Goal: Task Accomplishment & Management: Manage account settings

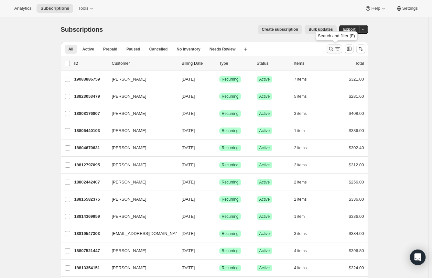
click at [334, 50] on icon "Search and filter results" at bounding box center [331, 49] width 6 height 6
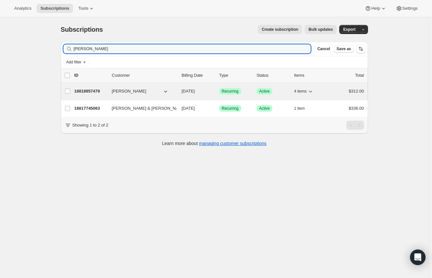
type input "[PERSON_NAME]"
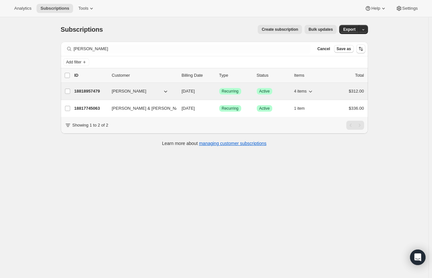
click at [128, 90] on span "[PERSON_NAME]" at bounding box center [129, 91] width 35 height 6
click at [77, 93] on p "18818957479" at bounding box center [90, 91] width 32 height 6
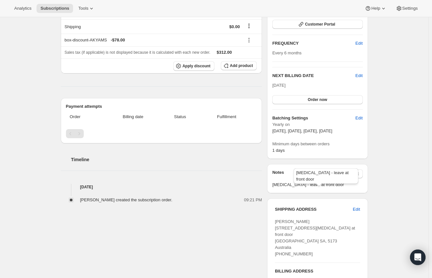
scroll to position [97, 0]
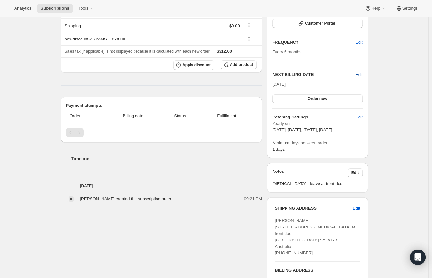
click at [362, 74] on span "Edit" at bounding box center [358, 74] width 7 height 6
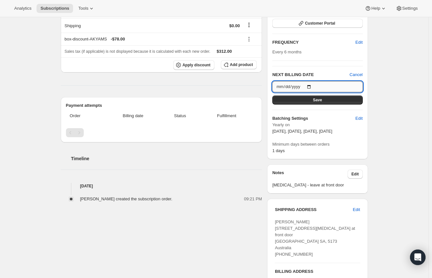
click at [313, 87] on input "2025-11-03" at bounding box center [317, 86] width 90 height 11
type input "2026-02-01"
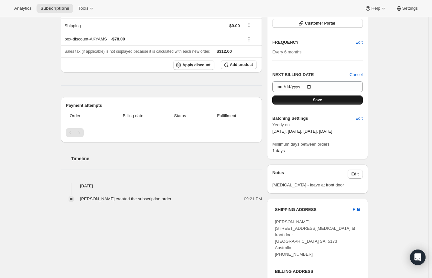
click at [337, 101] on button "Save" at bounding box center [317, 99] width 90 height 9
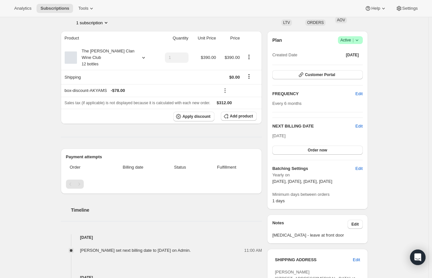
scroll to position [65, 0]
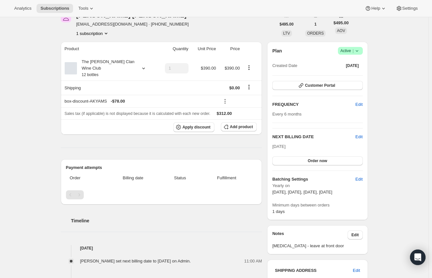
drag, startPoint x: 352, startPoint y: 191, endPoint x: 328, endPoint y: 193, distance: 23.7
click at [328, 193] on p "February 1, May 1, August 1, November 3" at bounding box center [317, 192] width 90 height 6
click at [363, 139] on span "Edit" at bounding box center [358, 137] width 7 height 6
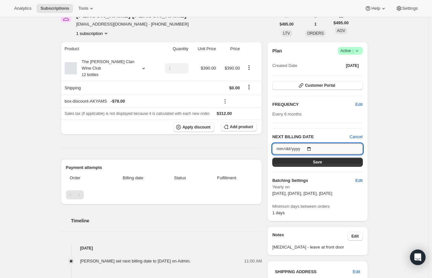
click at [313, 148] on input "2026-02-01" at bounding box center [317, 148] width 90 height 11
type input "2026-01-31"
click at [329, 158] on button "Save" at bounding box center [317, 162] width 90 height 9
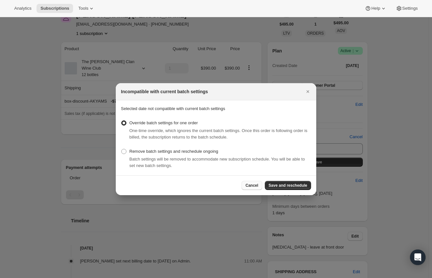
drag, startPoint x: 251, startPoint y: 190, endPoint x: 254, endPoint y: 185, distance: 6.5
click at [254, 185] on div "Cancel Save and reschedule" at bounding box center [216, 185] width 201 height 20
click at [254, 185] on span "Cancel" at bounding box center [251, 185] width 13 height 5
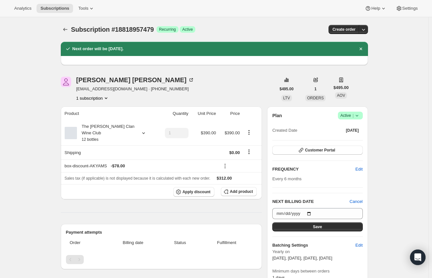
scroll to position [65, 0]
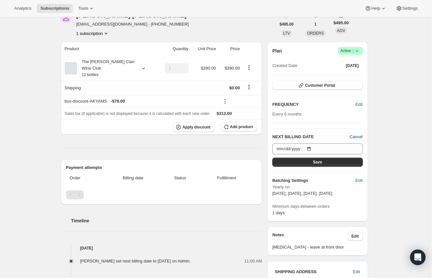
click at [359, 134] on span "Cancel" at bounding box center [356, 137] width 13 height 6
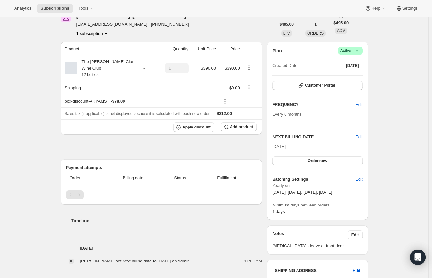
click at [355, 136] on h2 "NEXT BILLING DATE" at bounding box center [313, 137] width 83 height 6
click at [357, 136] on span "Edit" at bounding box center [358, 137] width 7 height 6
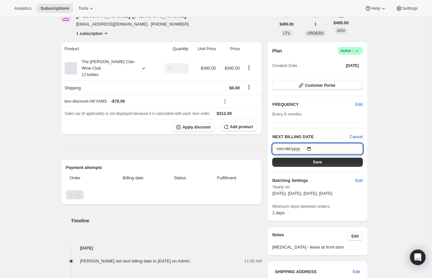
click at [313, 147] on input "2026-01-31" at bounding box center [317, 148] width 90 height 11
type input "2025-11-03"
click at [321, 165] on button "Save" at bounding box center [317, 162] width 90 height 9
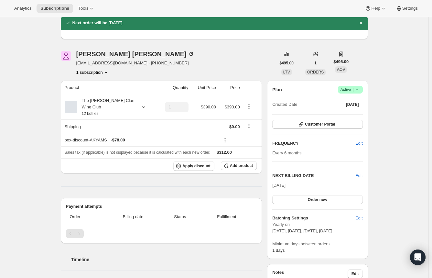
scroll to position [34, 0]
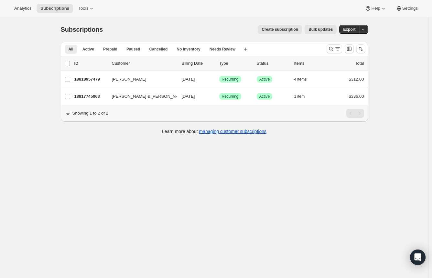
click at [283, 30] on span "Create subscription" at bounding box center [280, 29] width 37 height 5
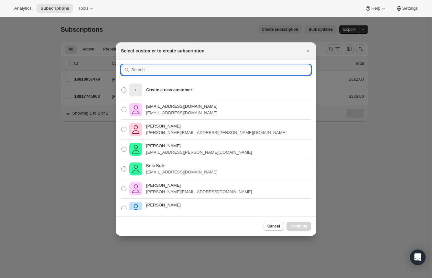
click at [190, 70] on input ":rc:" at bounding box center [221, 70] width 180 height 10
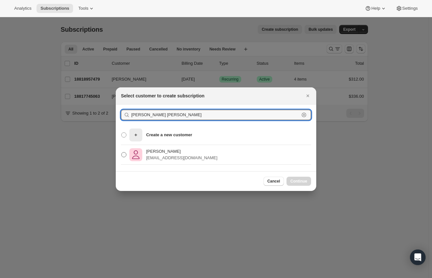
type input "[PERSON_NAME] [PERSON_NAME]"
click at [156, 153] on p "[PERSON_NAME]" at bounding box center [181, 151] width 71 height 6
click at [122, 152] on input "[PERSON_NAME] [EMAIL_ADDRESS][DOMAIN_NAME]" at bounding box center [121, 152] width 0 height 0
radio input "true"
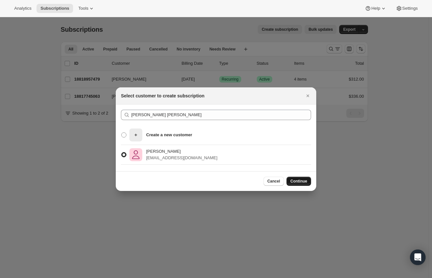
click at [300, 179] on span "Continue" at bounding box center [298, 181] width 17 height 5
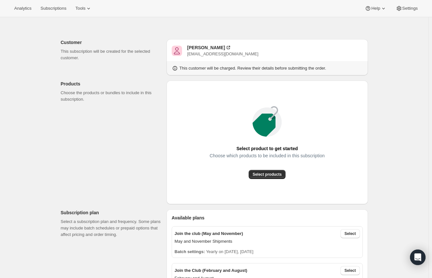
scroll to position [32, 0]
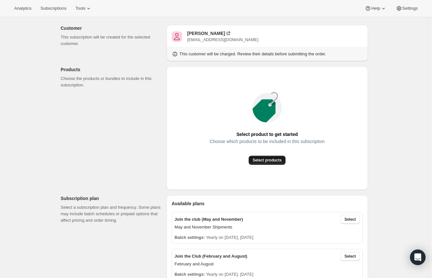
click at [264, 161] on span "Select products" at bounding box center [267, 160] width 29 height 5
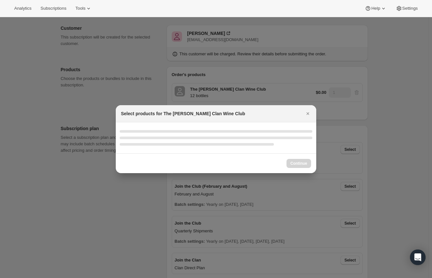
select select "gid://shopify/ProductVariant/46927751086247"
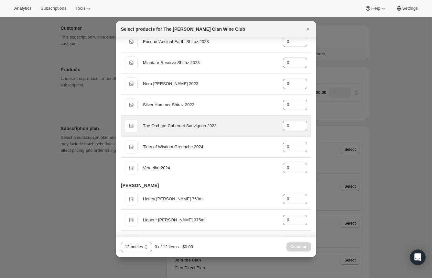
scroll to position [291, 0]
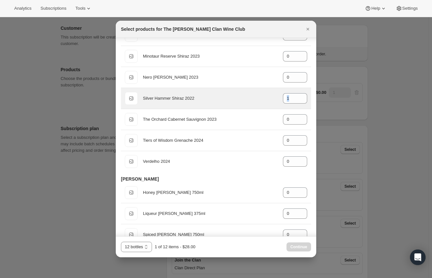
click at [270, 96] on div "Default Title Silver Hammer Shiraz 2022 gid://shopify/ProductVariant/4691404419…" at bounding box center [216, 98] width 182 height 13
click at [299, 94] on icon ":r2o:" at bounding box center [302, 96] width 6 height 6
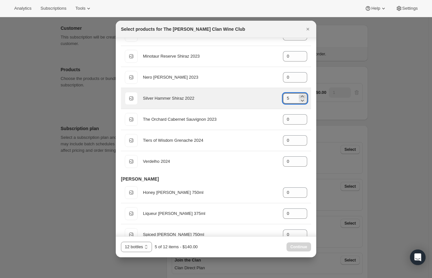
click at [299, 94] on icon ":r2o:" at bounding box center [302, 96] width 6 height 6
type input "6"
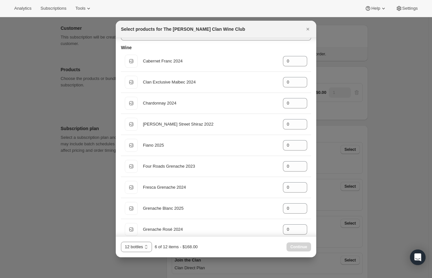
scroll to position [0, 0]
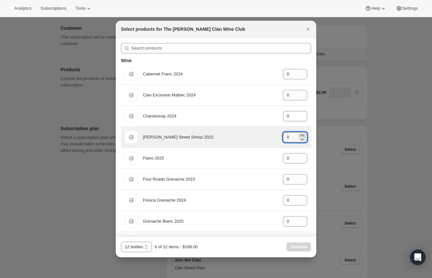
click at [301, 135] on icon ":r2o:" at bounding box center [302, 135] width 3 height 2
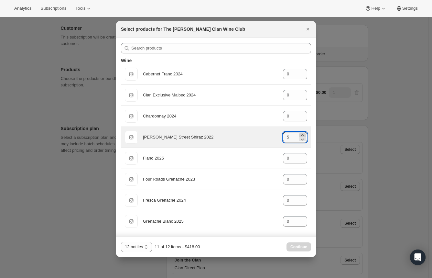
click at [301, 135] on icon ":r2o:" at bounding box center [302, 135] width 3 height 2
type input "6"
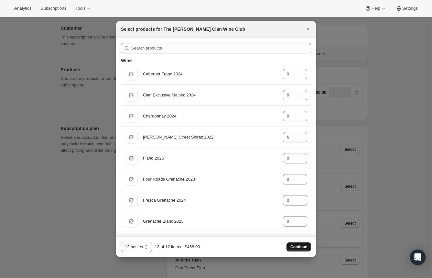
click at [301, 247] on span "Continue" at bounding box center [298, 246] width 17 height 5
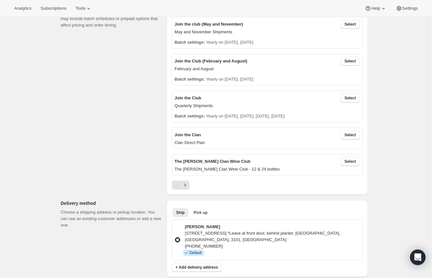
scroll to position [162, 0]
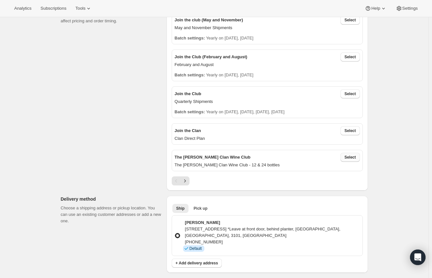
click at [352, 159] on span "Select" at bounding box center [349, 157] width 11 height 5
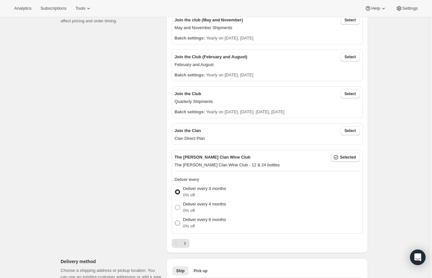
click at [200, 221] on p "Deliver every 6 months" at bounding box center [204, 219] width 43 height 6
click at [175, 221] on input "Deliver every 6 months 0% off" at bounding box center [175, 220] width 0 height 0
radio input "true"
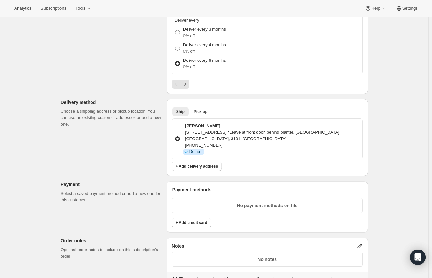
scroll to position [323, 0]
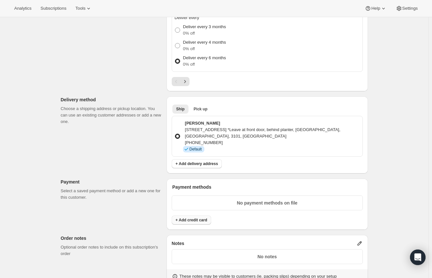
click at [201, 217] on span "+ Add credit card" at bounding box center [192, 219] width 32 height 5
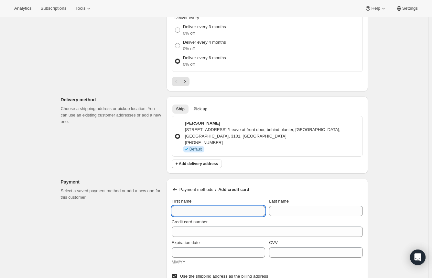
click at [202, 206] on input "First name" at bounding box center [218, 211] width 93 height 10
type input "[PERSON_NAME]"
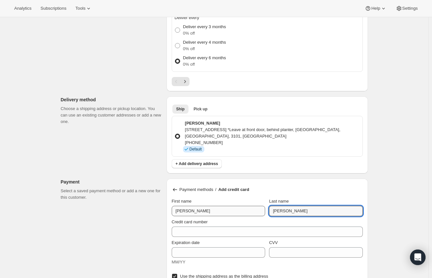
type input "[PERSON_NAME]"
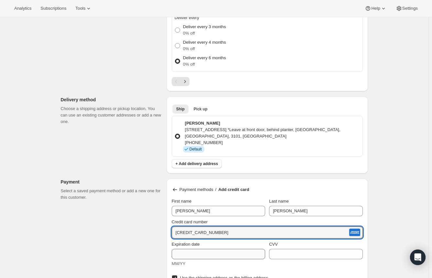
type input "[CREDIT_CARD_NUMBER]"
click at [198, 249] on input "Expiration date" at bounding box center [218, 254] width 93 height 10
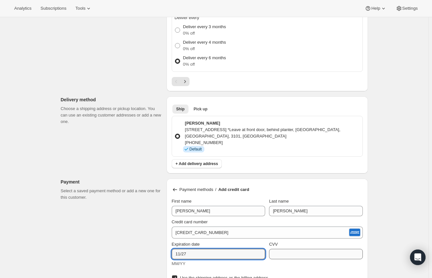
type input "11/27"
click at [331, 249] on input "CVV" at bounding box center [315, 254] width 93 height 10
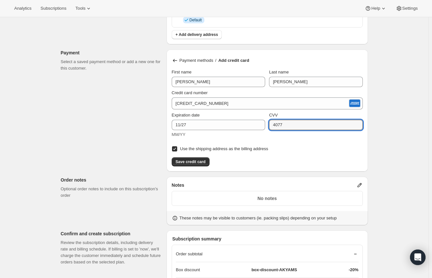
scroll to position [453, 0]
type input "4077"
click at [198, 159] on span "Save credit card" at bounding box center [191, 161] width 30 height 5
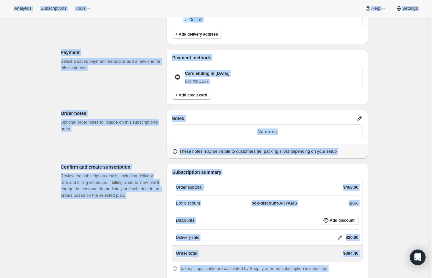
copy body "Loremipsu Dolorsitametc Adipi Elit Seddoeiu Temp in utlabor Etdolo magnaaliquae…"
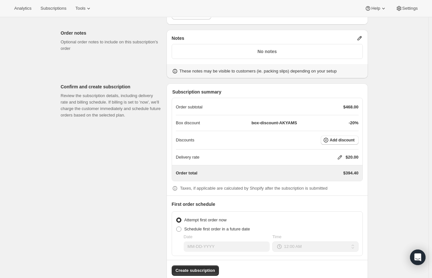
scroll to position [533, 0]
click at [341, 154] on icon at bounding box center [340, 157] width 6 height 6
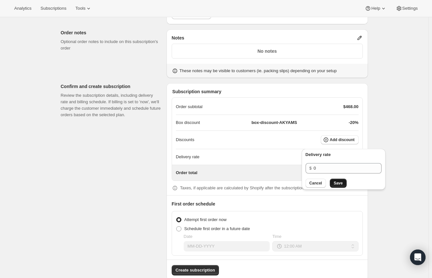
click at [338, 182] on span "Save" at bounding box center [338, 182] width 9 height 5
click at [213, 226] on span "Schedule first order in a future date" at bounding box center [217, 228] width 66 height 5
click at [177, 226] on input "Schedule first order in a future date" at bounding box center [176, 226] width 0 height 0
radio input "true"
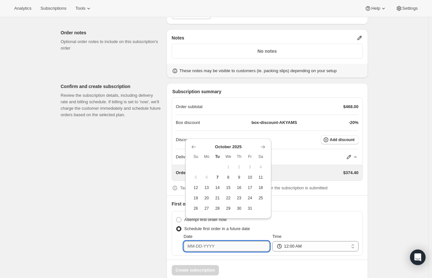
click at [223, 241] on input "Date" at bounding box center [227, 246] width 86 height 10
click at [263, 148] on icon "Show next month, November 2025" at bounding box center [263, 147] width 6 height 6
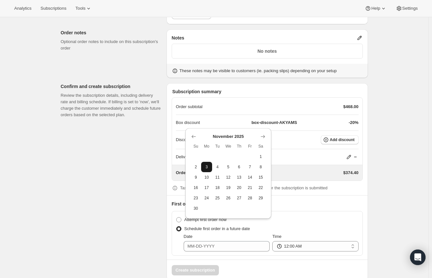
click at [207, 169] on span "3" at bounding box center [206, 166] width 5 height 5
type input "[DATE]"
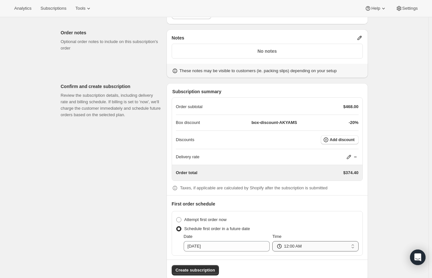
click at [334, 241] on select "12:00 AM 01:00 AM 02:00 AM 03:00 AM 04:00 AM 05:00 AM 06:00 AM 07:00 AM 08:00 A…" at bounding box center [315, 246] width 86 height 10
select select "08:00"
click at [274, 241] on select "12:00 AM 01:00 AM 02:00 AM 03:00 AM 04:00 AM 05:00 AM 06:00 AM 07:00 AM 08:00 A…" at bounding box center [315, 246] width 86 height 10
click at [199, 267] on span "Create subscription" at bounding box center [195, 270] width 39 height 6
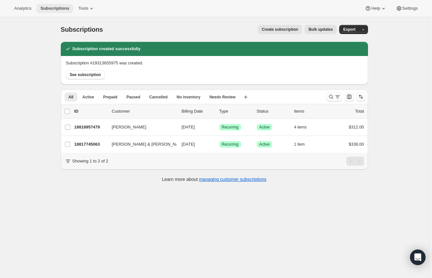
click at [49, 8] on span "Subscriptions" at bounding box center [54, 8] width 29 height 5
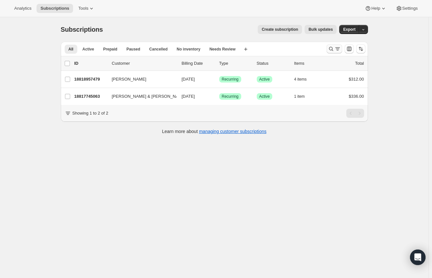
click at [337, 51] on icon "Search and filter results" at bounding box center [337, 49] width 6 height 6
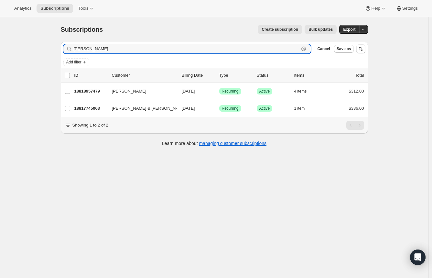
click at [307, 50] on icon "button" at bounding box center [303, 49] width 6 height 6
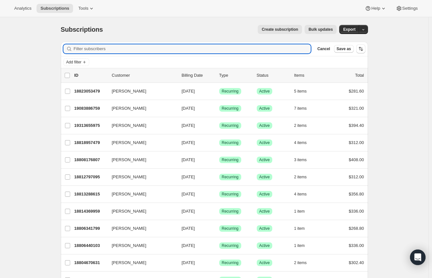
click at [157, 32] on div "Create subscription Bulk updates" at bounding box center [224, 29] width 226 height 9
click at [147, 50] on input "Filter subscribers" at bounding box center [192, 48] width 237 height 9
type input "[PERSON_NAME]"
